Goal: Task Accomplishment & Management: Use online tool/utility

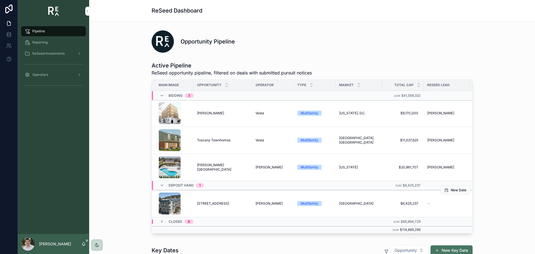
click at [208, 203] on span "[STREET_ADDRESS]" at bounding box center [213, 203] width 32 height 4
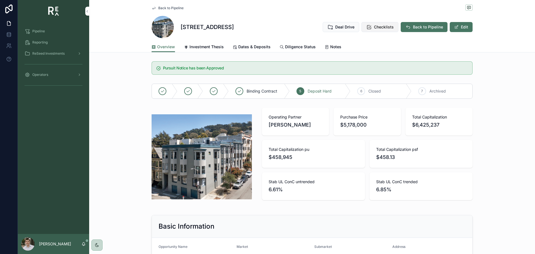
click at [386, 28] on span "Checklists" at bounding box center [384, 27] width 20 height 6
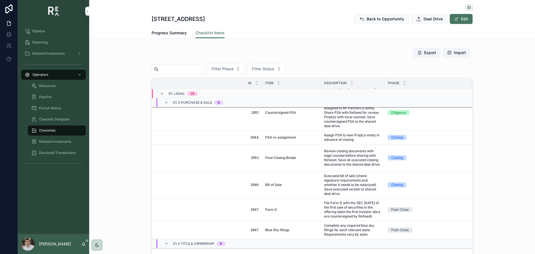
click at [173, 70] on input "scrollable content" at bounding box center [181, 69] width 46 height 8
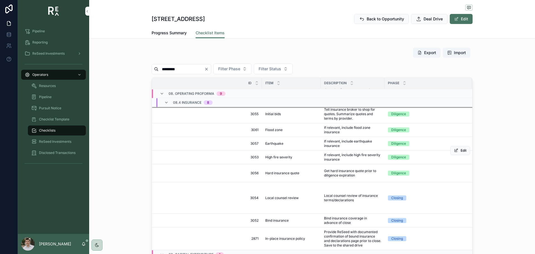
scroll to position [282, 0]
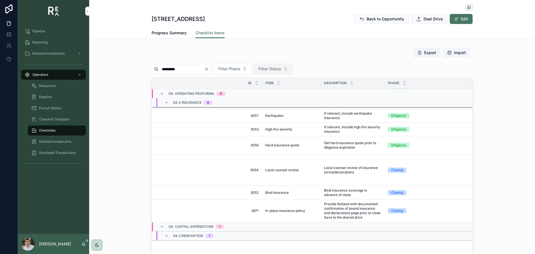
type input "*********"
click at [290, 65] on button "Filter Status" at bounding box center [273, 68] width 39 height 11
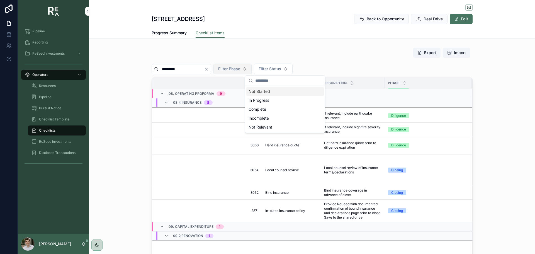
click at [240, 69] on span "Filter Phase" at bounding box center [229, 69] width 22 height 6
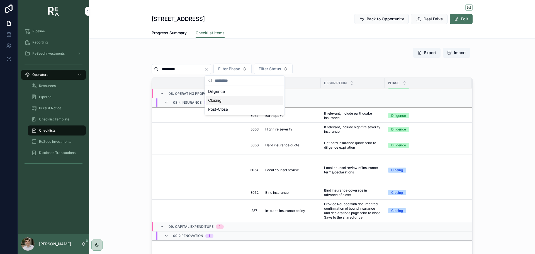
click at [219, 102] on div "Closing" at bounding box center [244, 100] width 77 height 9
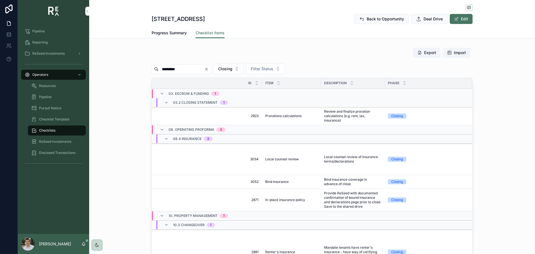
drag, startPoint x: 425, startPoint y: 94, endPoint x: 360, endPoint y: 94, distance: 64.9
click at [360, 94] on tr "03. Escrow & Funding 1" at bounding box center [356, 93] width 408 height 9
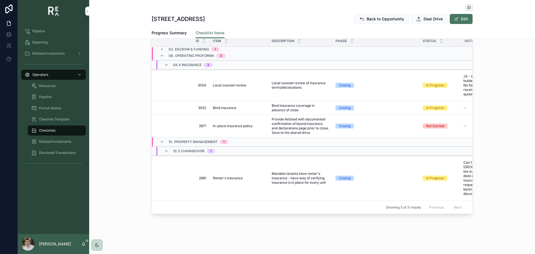
scroll to position [0, 87]
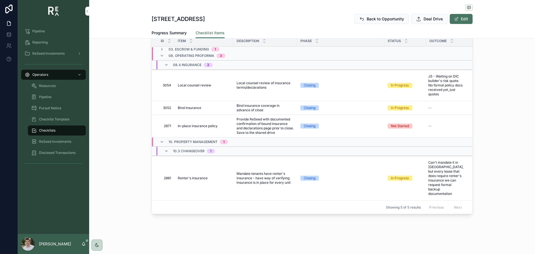
click at [135, 100] on div "Export Import ********* Closing Filter Status Id Item Description Phase Status …" at bounding box center [312, 110] width 446 height 215
